Goal: Answer question/provide support

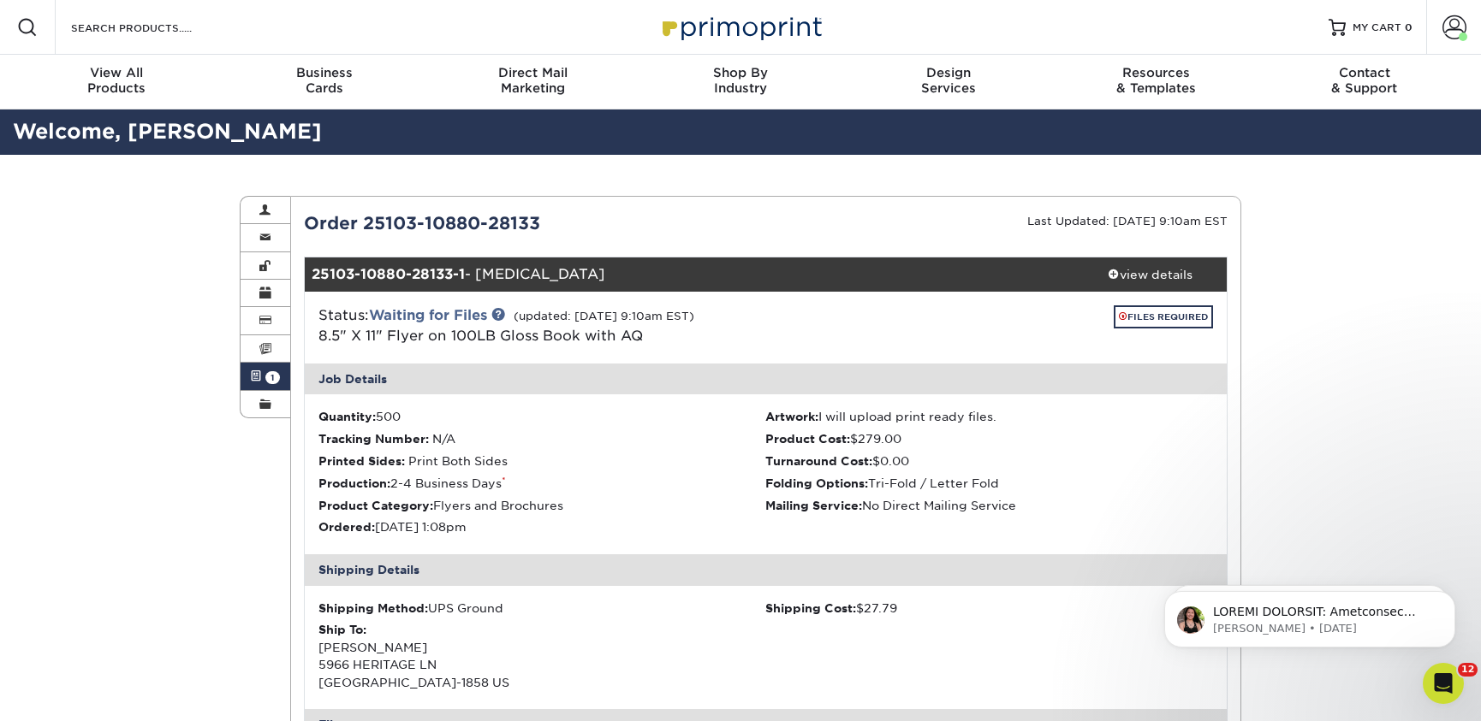
scroll to position [410, 0]
click at [1350, 621] on p "[PERSON_NAME] • [DATE]" at bounding box center [1323, 628] width 221 height 15
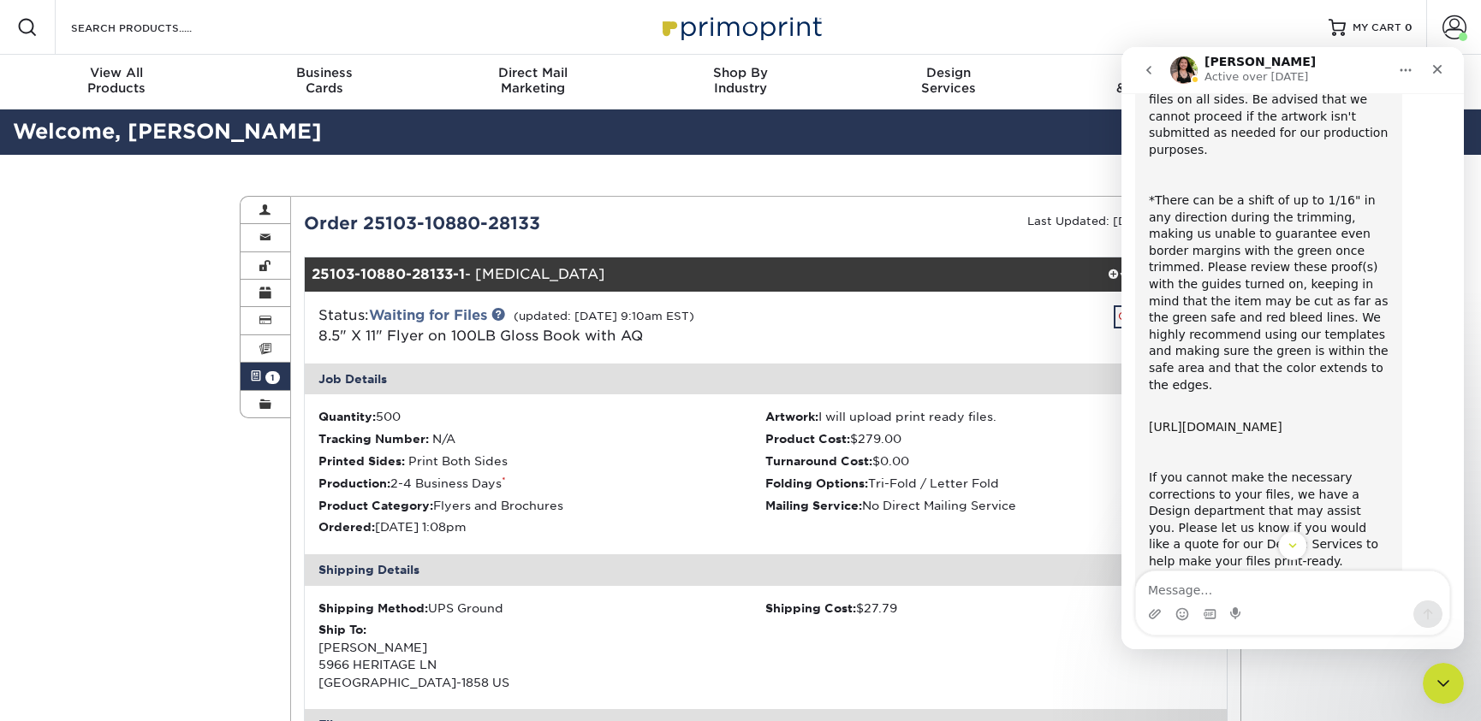
scroll to position [655, 0]
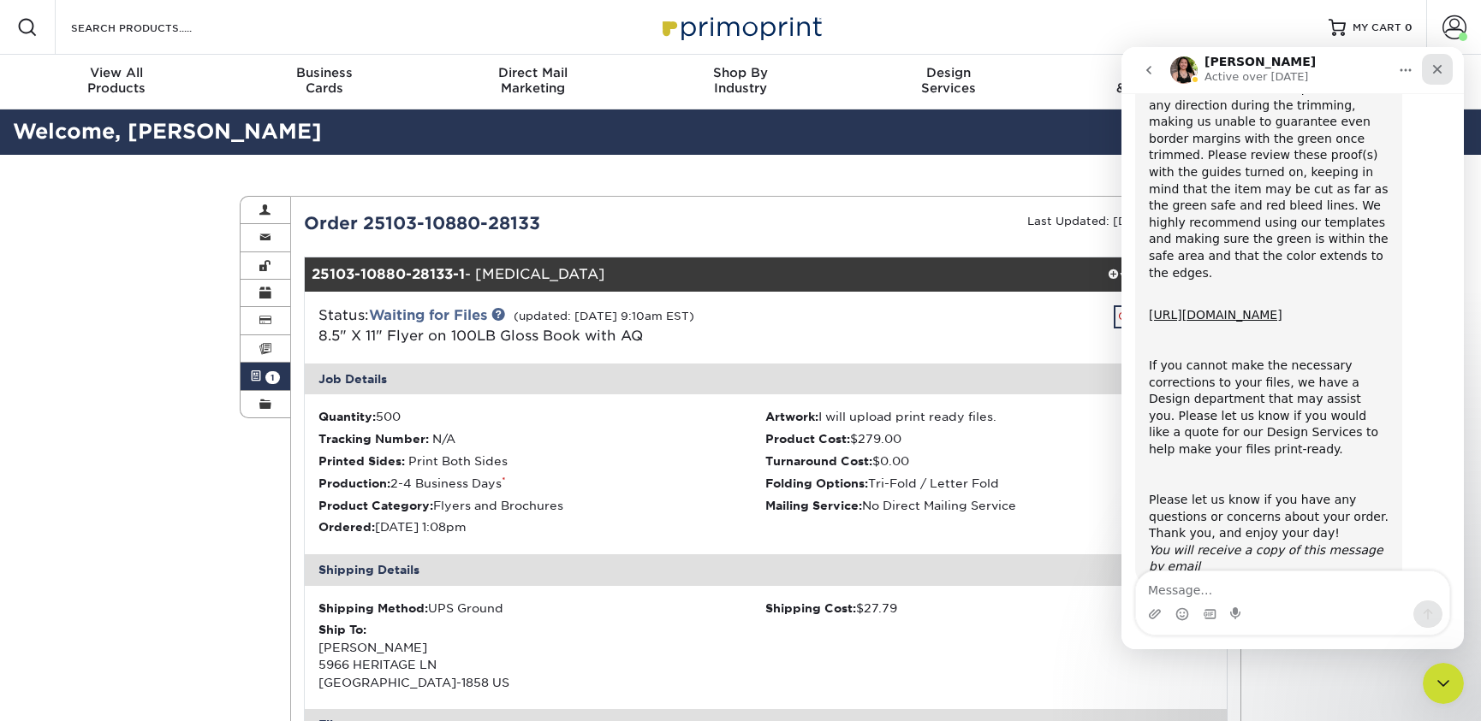
click at [1432, 72] on icon "Close" at bounding box center [1437, 69] width 14 height 14
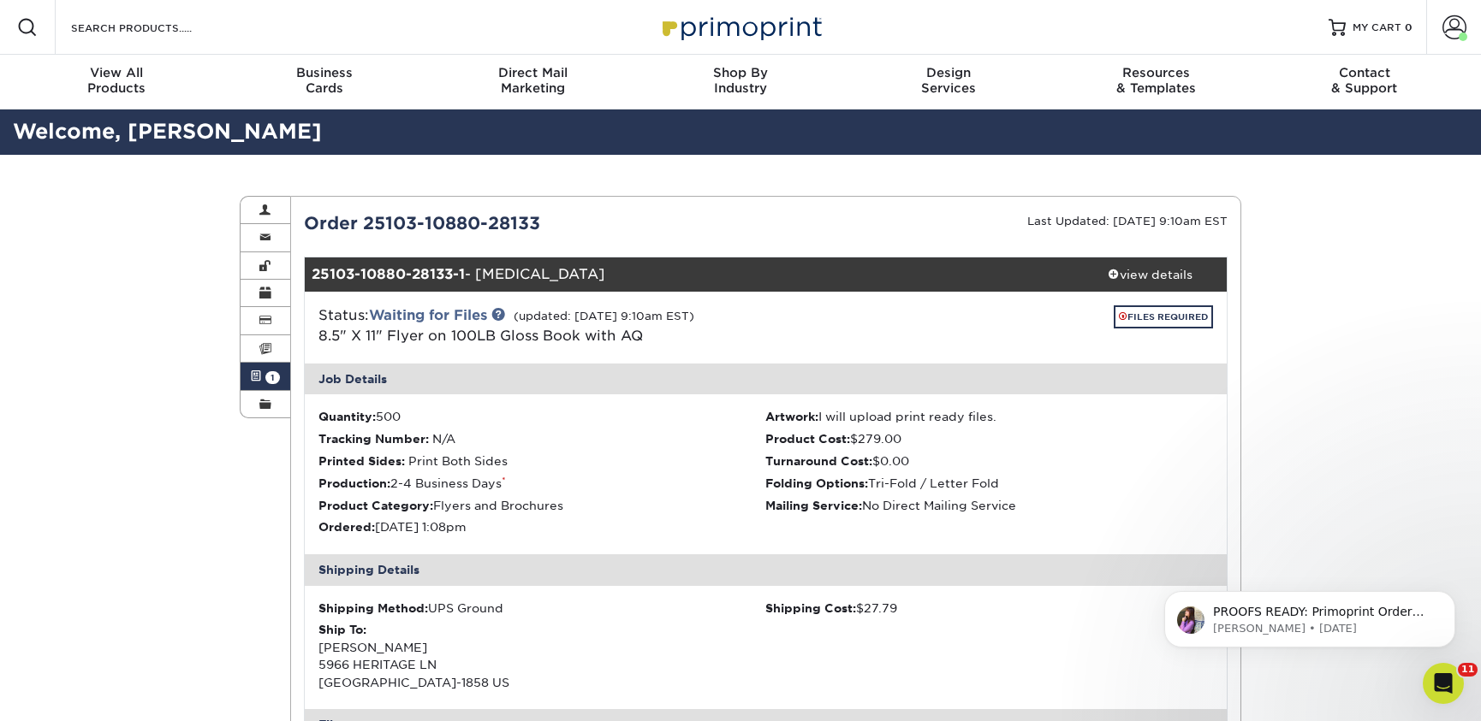
scroll to position [0, 0]
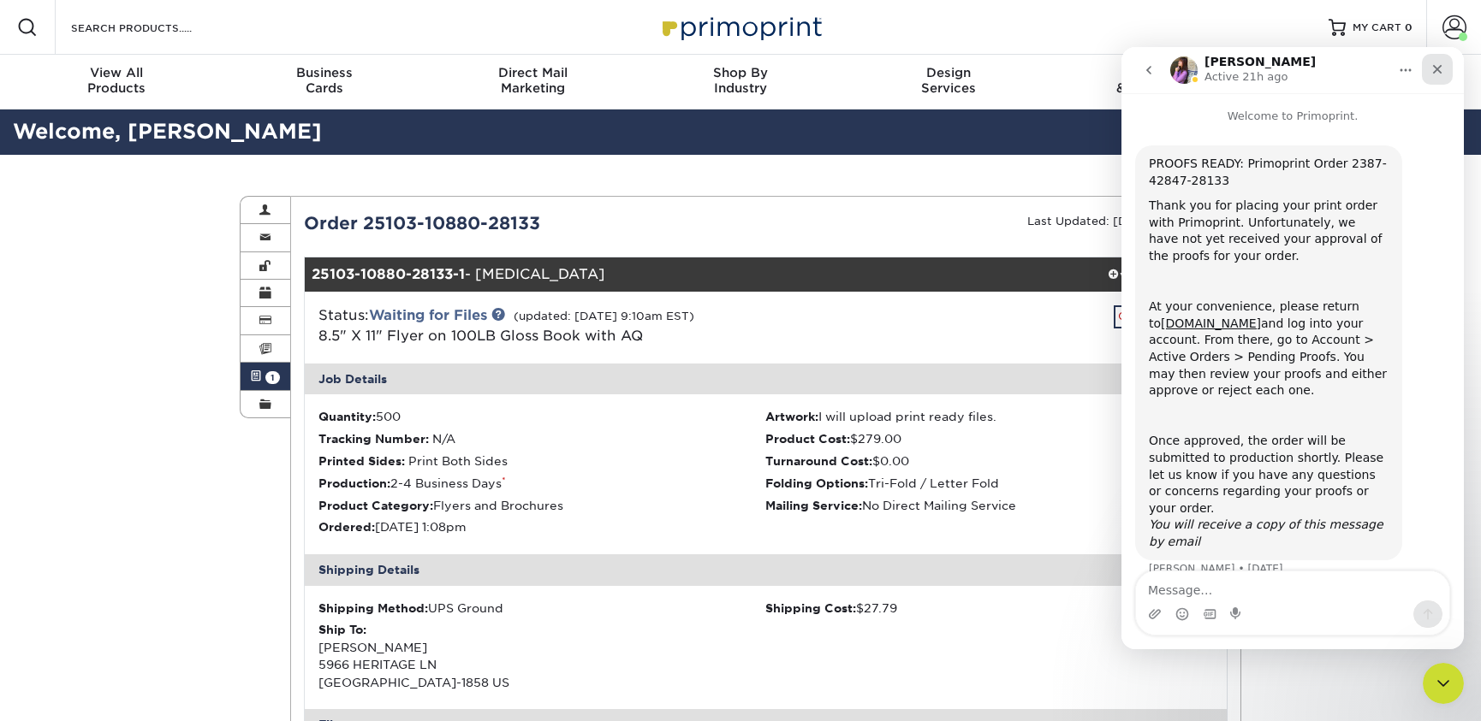
click at [1431, 71] on icon "Close" at bounding box center [1437, 69] width 14 height 14
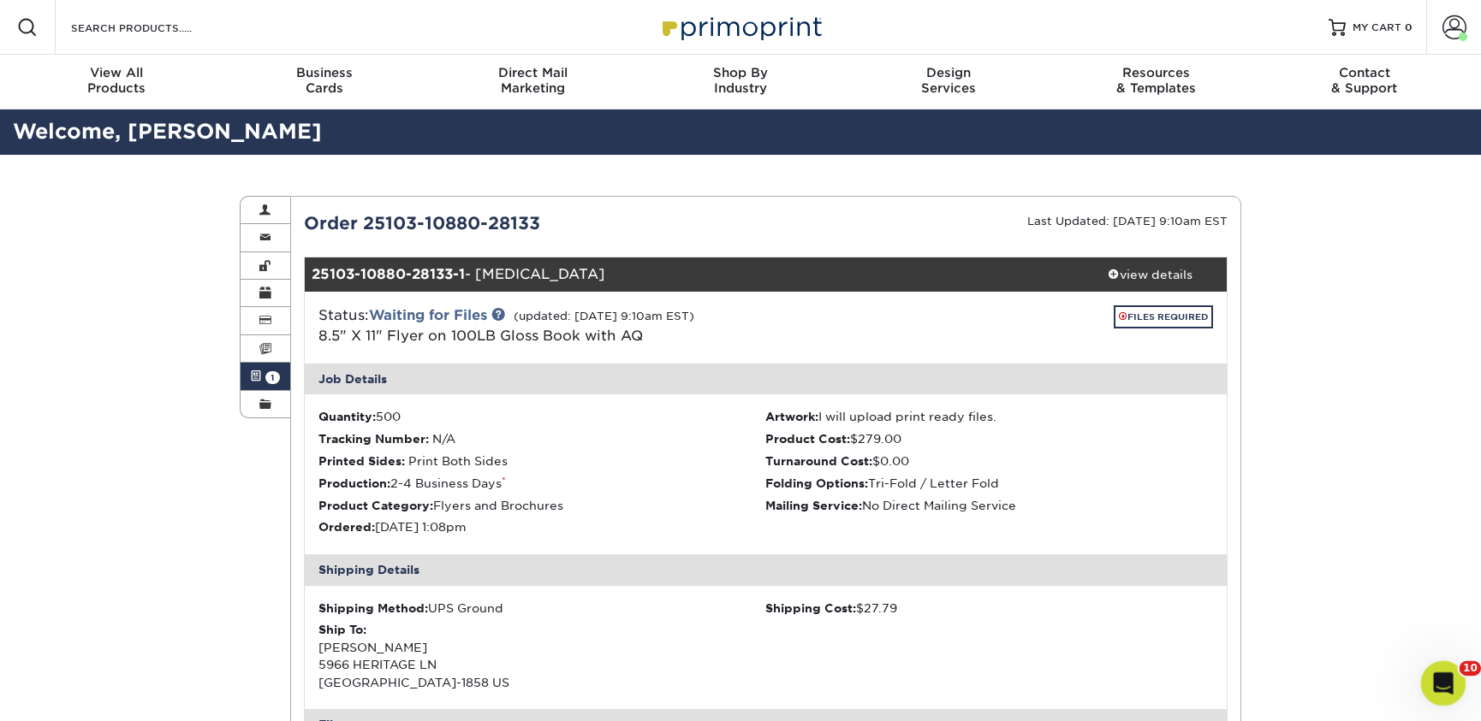
click at [1445, 691] on icon "Open Intercom Messenger" at bounding box center [1441, 682] width 28 height 28
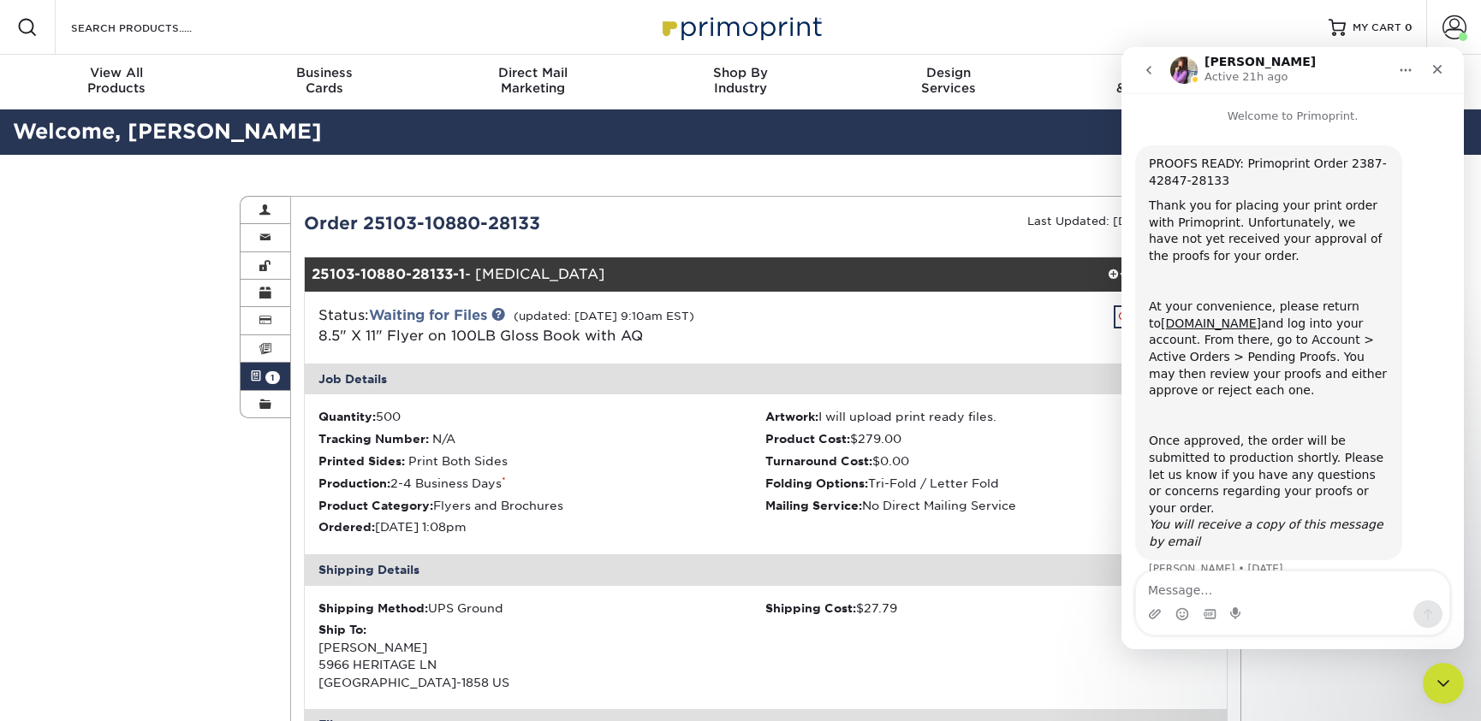
scroll to position [9, 0]
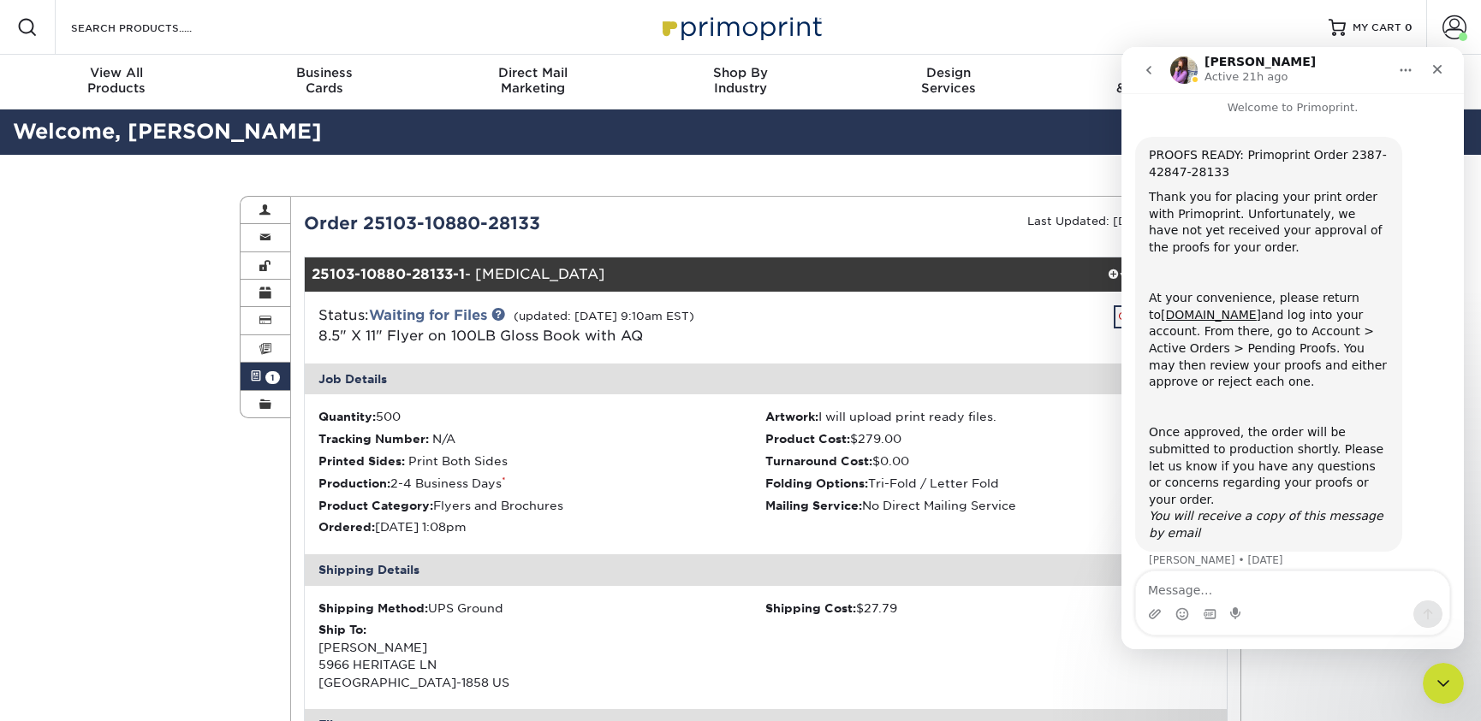
click at [1151, 78] on button "go back" at bounding box center [1148, 70] width 33 height 33
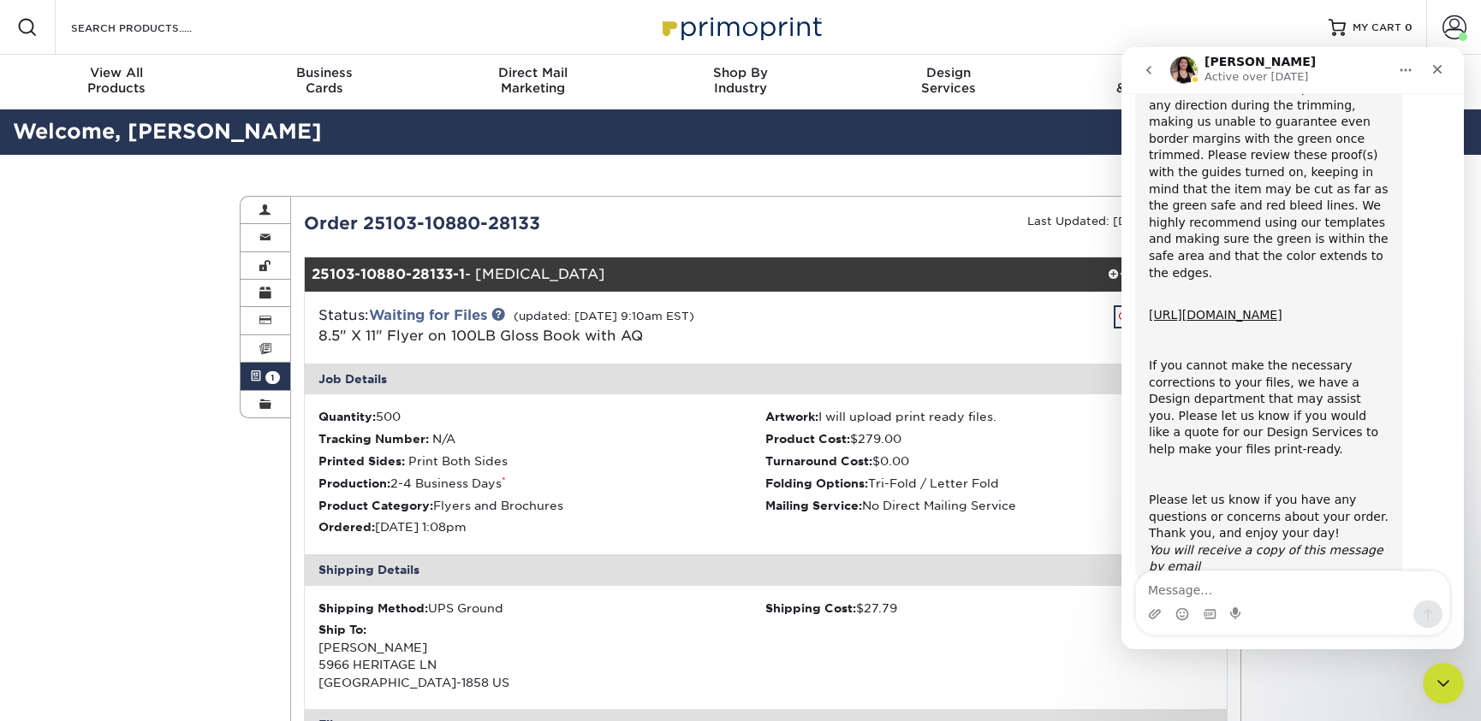
scroll to position [0, 0]
click at [1151, 78] on button "go back" at bounding box center [1148, 70] width 33 height 33
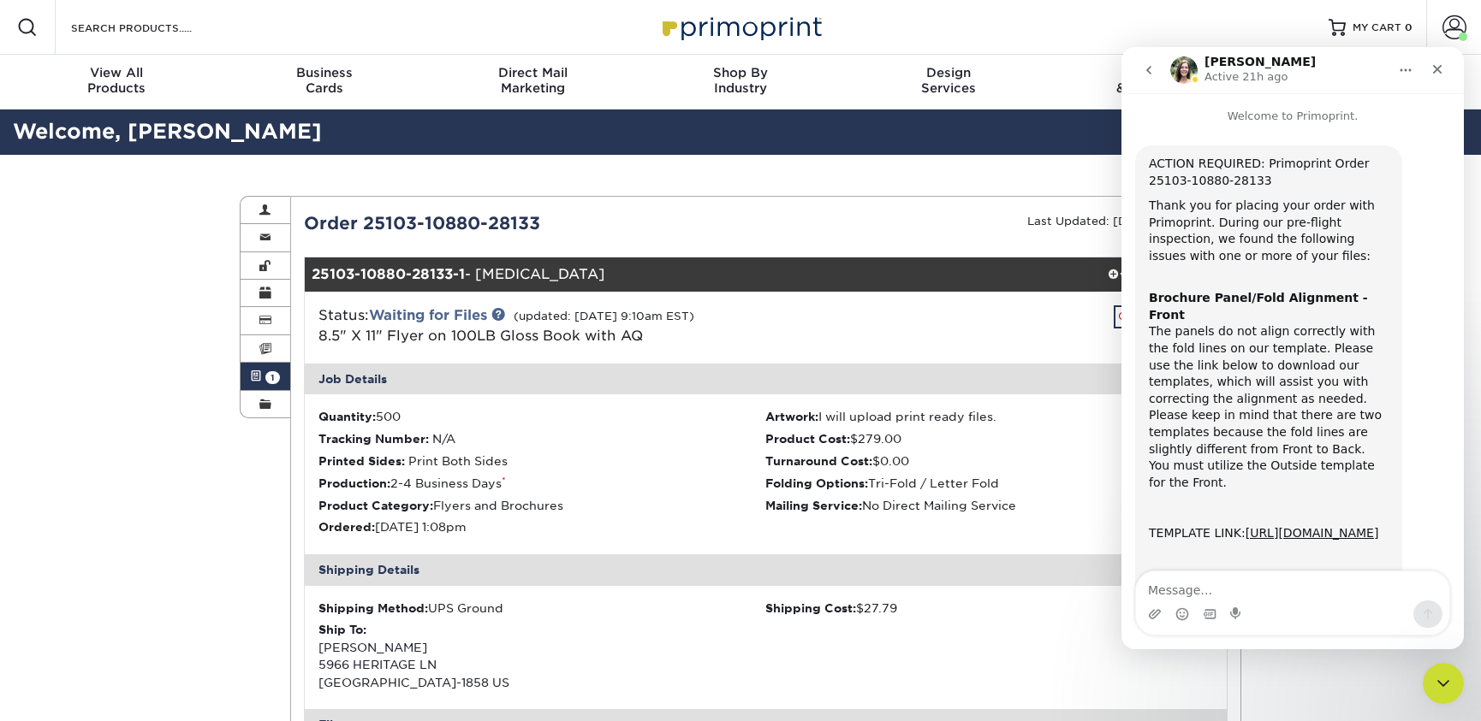
scroll to position [410, 0]
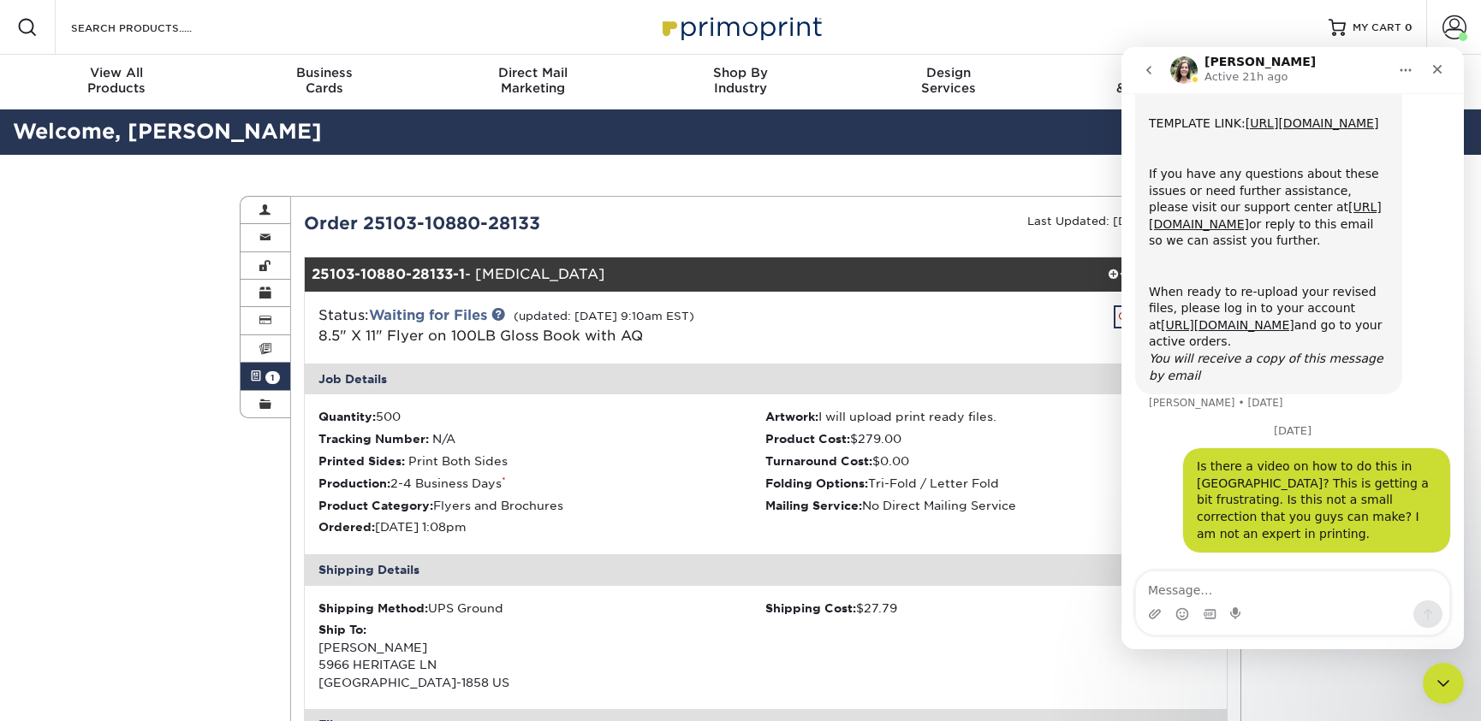
click at [1154, 72] on icon "go back" at bounding box center [1149, 70] width 14 height 14
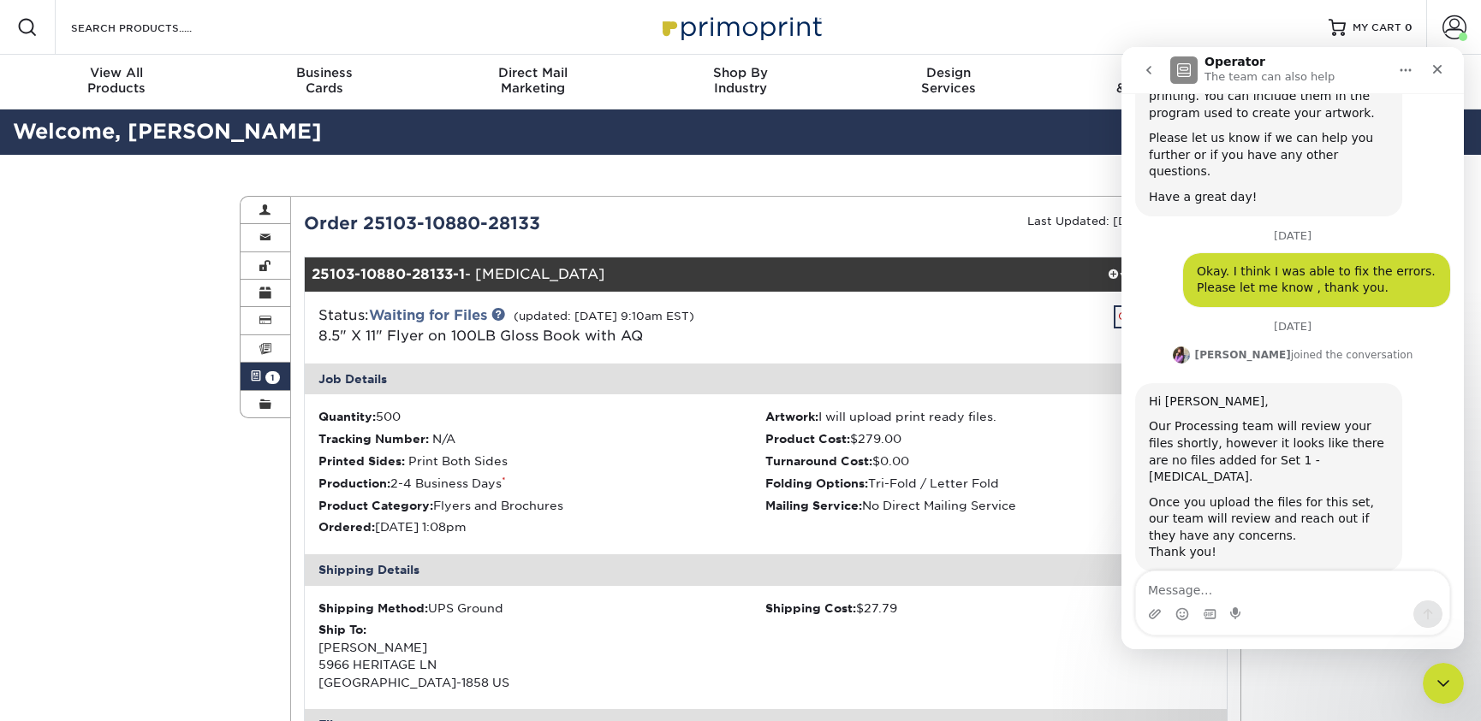
scroll to position [1558, 0]
click at [1154, 72] on icon "go back" at bounding box center [1149, 70] width 14 height 14
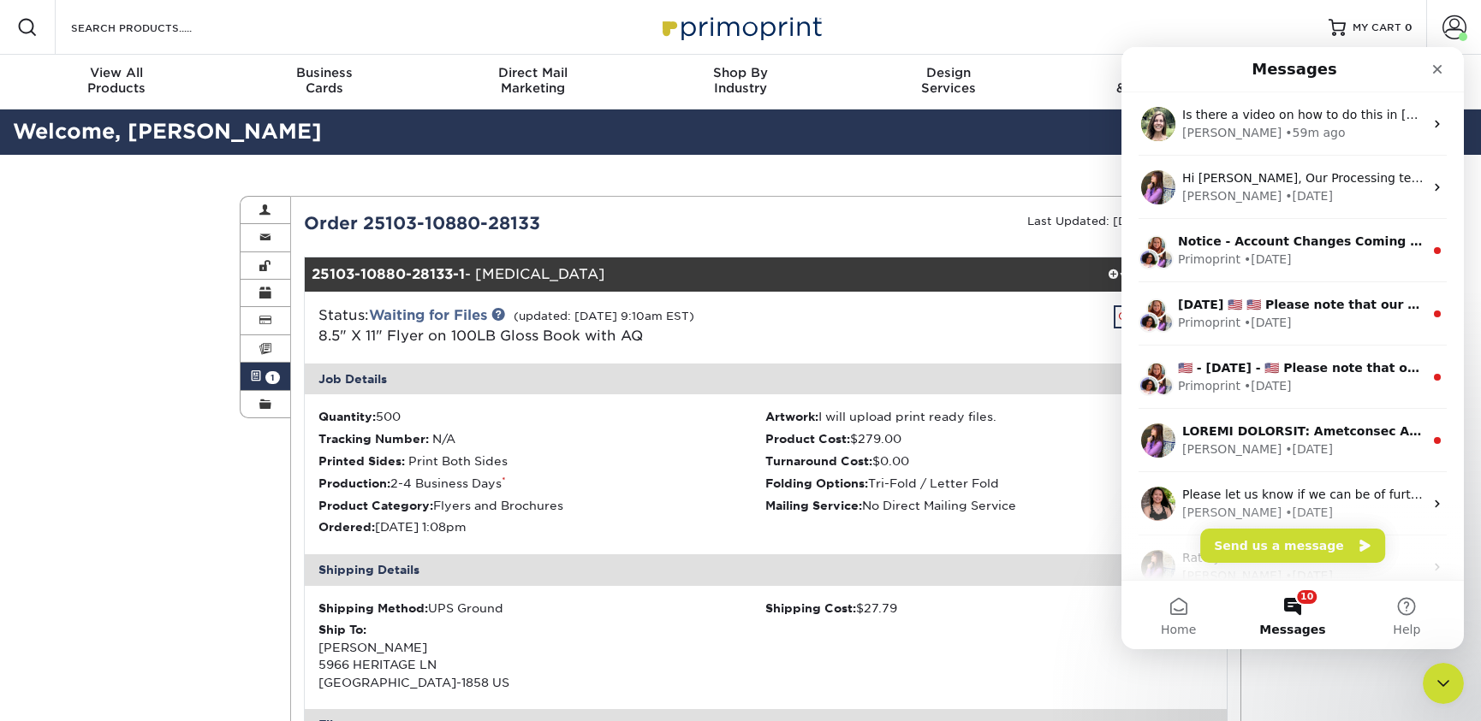
scroll to position [0, 0]
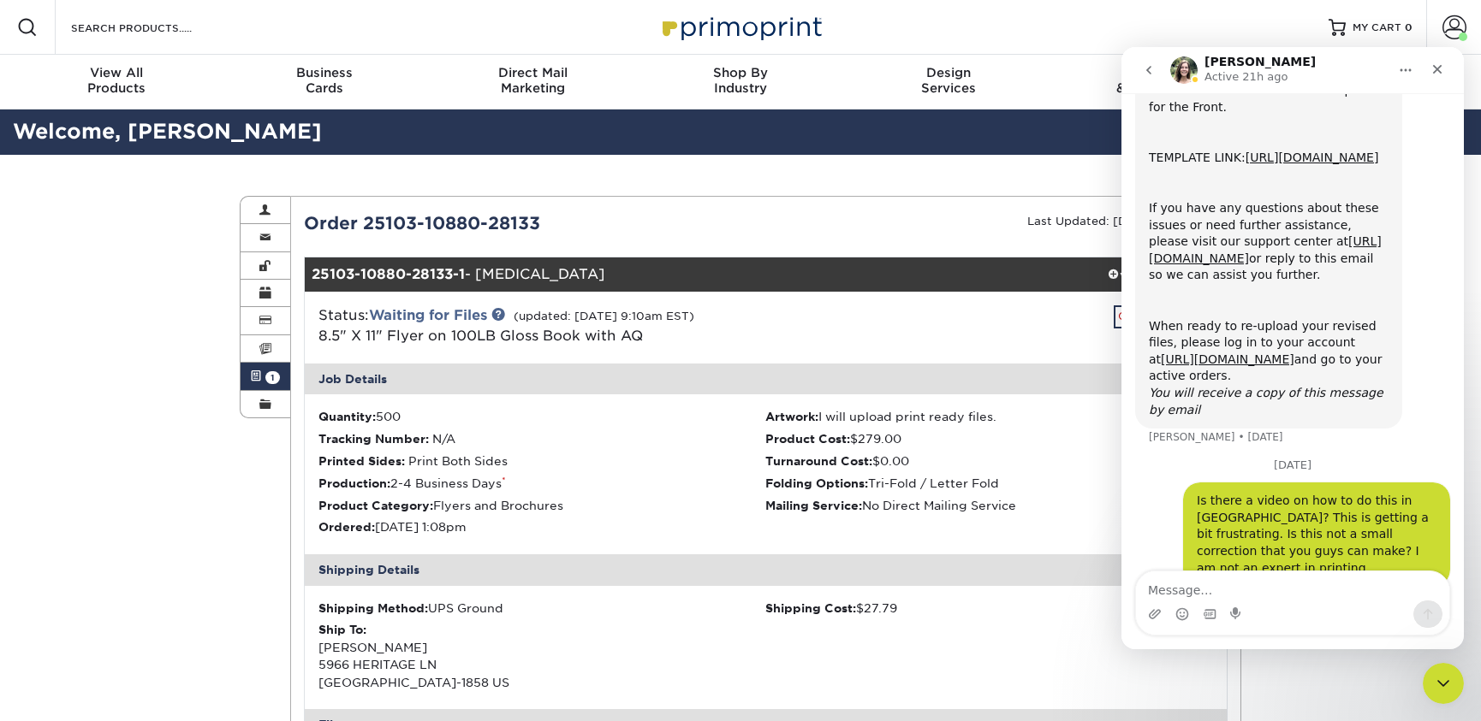
scroll to position [410, 0]
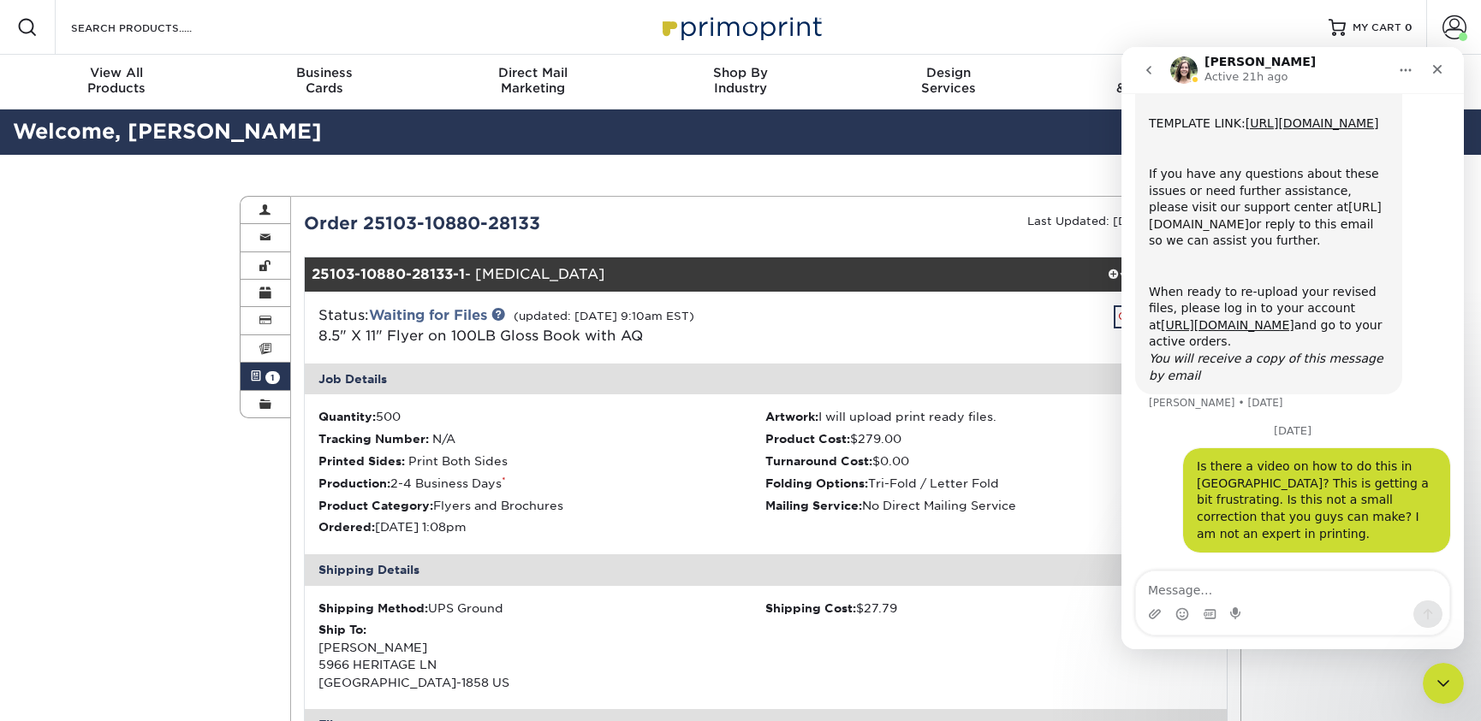
click at [1262, 231] on link "[URL][DOMAIN_NAME]" at bounding box center [1264, 215] width 233 height 31
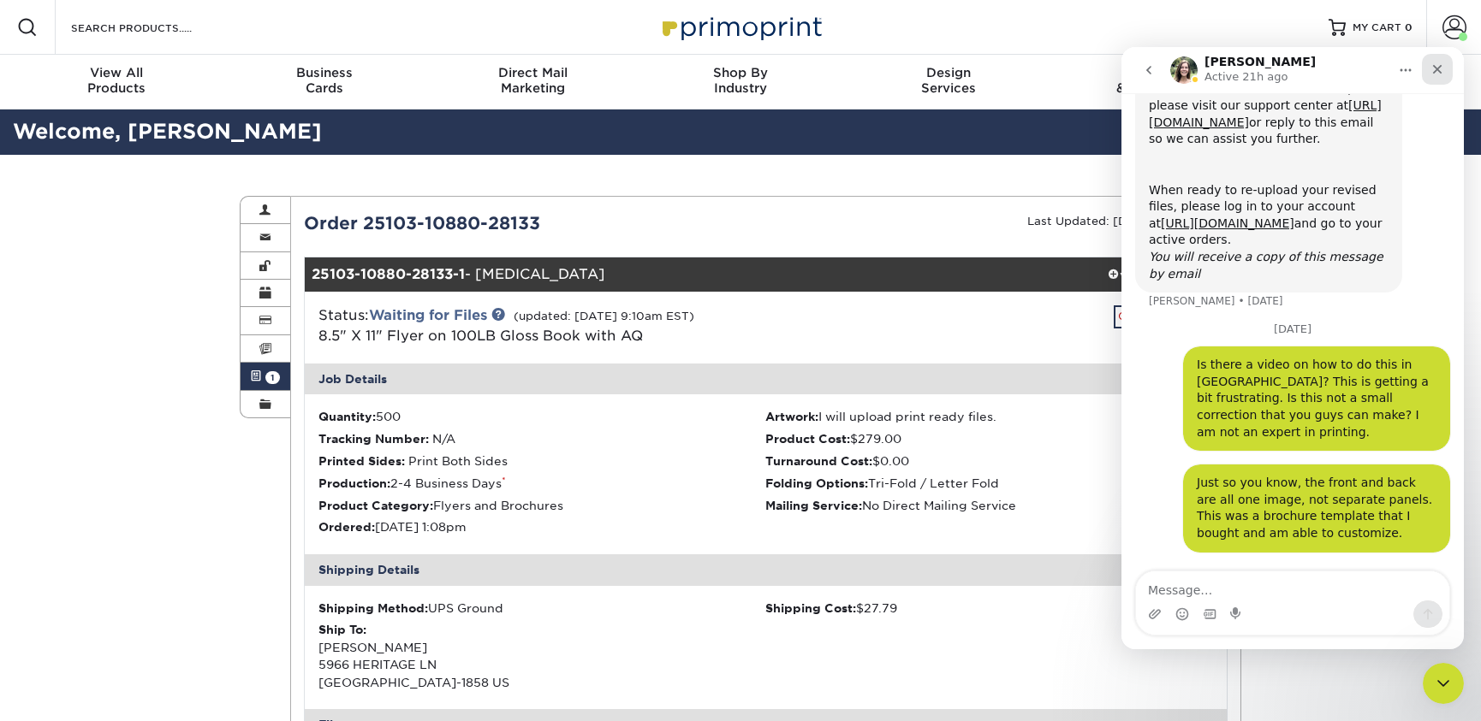
click at [1440, 68] on icon "Close" at bounding box center [1437, 69] width 14 height 14
